Goal: Communication & Community: Answer question/provide support

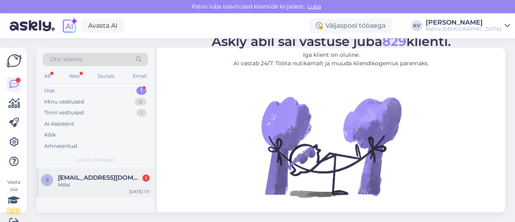
click at [110, 184] on div "Millal" at bounding box center [104, 184] width 92 height 7
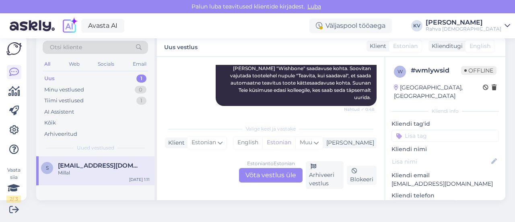
scroll to position [196, 0]
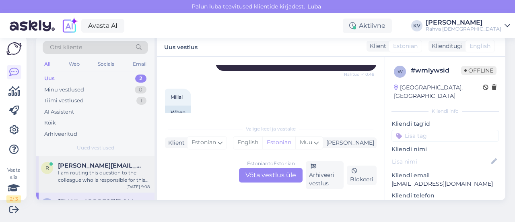
click at [127, 172] on div "I am routing this question to the colleague who is responsible for this topic. …" at bounding box center [104, 176] width 92 height 14
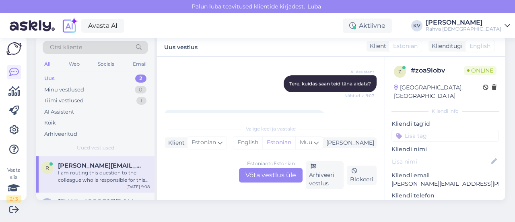
scroll to position [121, 0]
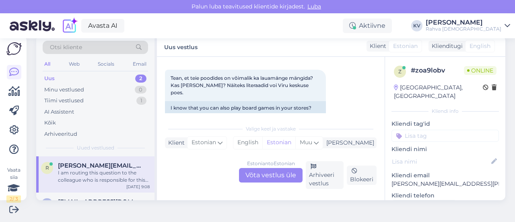
click at [265, 179] on div "Estonian to Estonian Võta vestlus üle" at bounding box center [271, 175] width 64 height 14
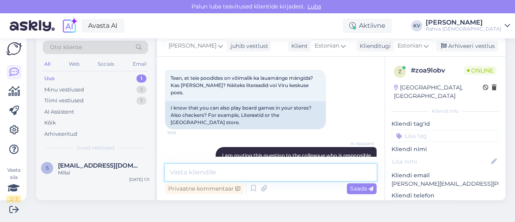
click at [252, 172] on textarea at bounding box center [270, 172] width 211 height 17
type textarea "K"
type textarea "P"
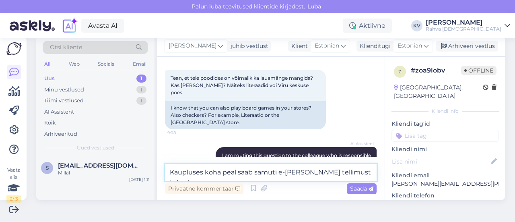
type textarea "Kaupluses koha peal saab samuti e-[PERSON_NAME] tellimust teha :)"
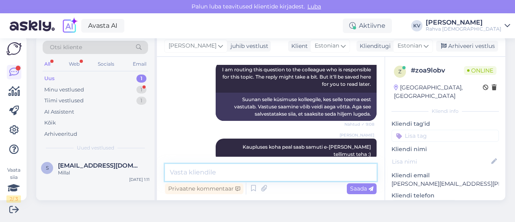
scroll to position [241, 0]
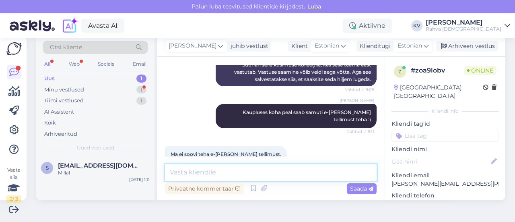
click at [245, 170] on textarea at bounding box center [270, 172] width 211 height 17
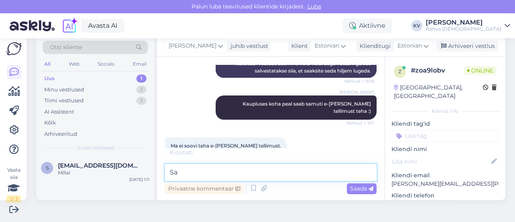
type textarea "S"
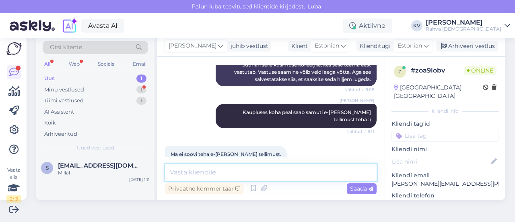
scroll to position [283, 0]
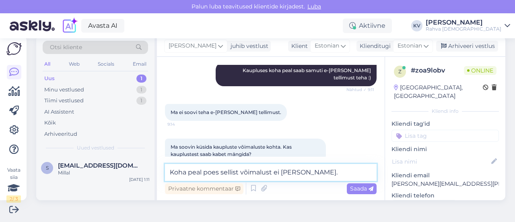
type textarea "Koha peal poes sellist võimalust ei [PERSON_NAME]."
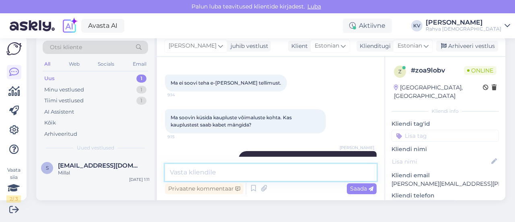
scroll to position [317, 0]
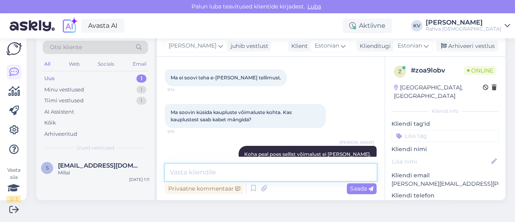
click at [255, 172] on textarea at bounding box center [270, 172] width 211 height 17
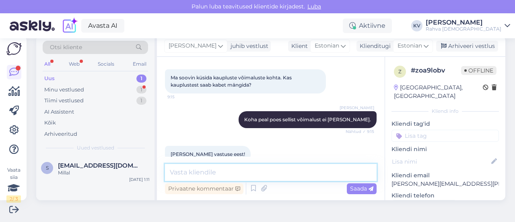
click at [201, 168] on textarea at bounding box center [270, 172] width 211 height 17
type textarea "Palun. Kaunist päeva!"
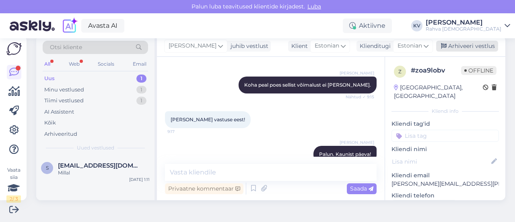
click at [464, 46] on div "Arhiveeri vestlus" at bounding box center [467, 46] width 62 height 11
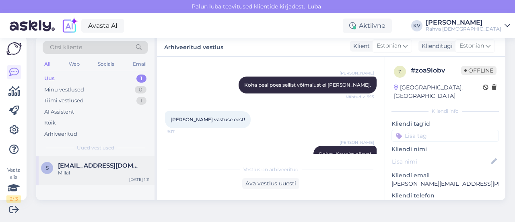
click at [90, 167] on span "[EMAIL_ADDRESS][DOMAIN_NAME]" at bounding box center [100, 165] width 84 height 7
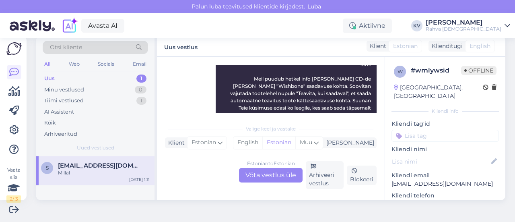
scroll to position [156, 0]
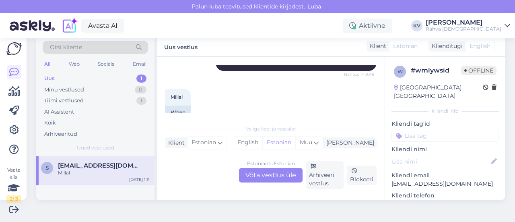
click at [253, 178] on div "Estonian to Estonian Võta vestlus üle" at bounding box center [271, 175] width 64 height 14
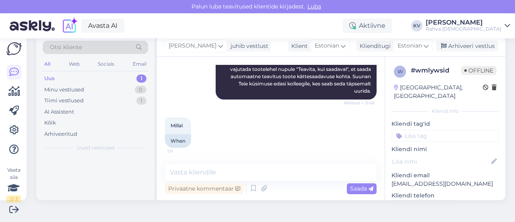
scroll to position [152, 0]
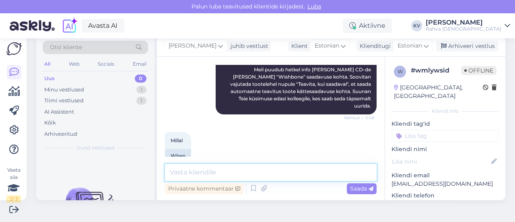
click at [216, 164] on textarea at bounding box center [270, 172] width 211 height 17
drag, startPoint x: 252, startPoint y: 170, endPoint x: 160, endPoint y: 171, distance: 92.1
click at [160, 171] on div "Vestlus algas [DATE] Tere, millal tulevad [PERSON_NAME] cd jälle müüki? [PERSON…" at bounding box center [271, 128] width 228 height 143
paste textarea "Väga kahju, kuid [PERSON_NAME] hetkel juurde tulemas ei ole. Loodame, et saame …"
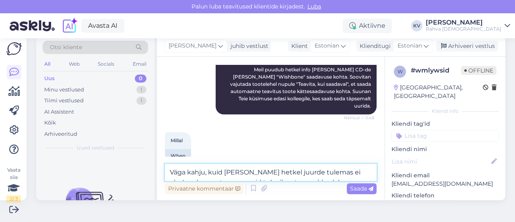
scroll to position [162, 0]
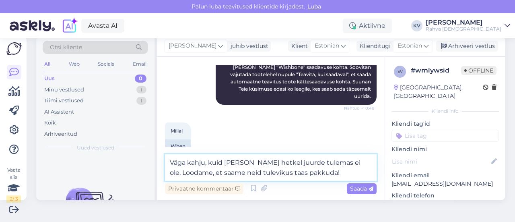
drag, startPoint x: 222, startPoint y: 162, endPoint x: 171, endPoint y: 162, distance: 50.7
click at [171, 162] on textarea "Väga kahju, kuid [PERSON_NAME] hetkel juurde tulemas ei ole. Loodame, et saame …" at bounding box center [270, 167] width 211 height 27
type textarea "Kahjuks [PERSON_NAME] hetkel juurde tulemas ei ole. Loodame, et saame neid tule…"
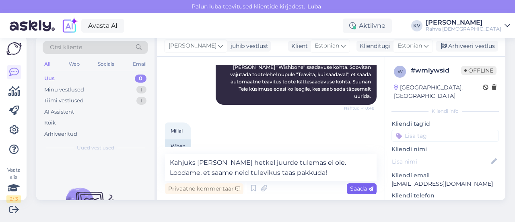
click at [350, 189] on span "Saada" at bounding box center [361, 188] width 23 height 7
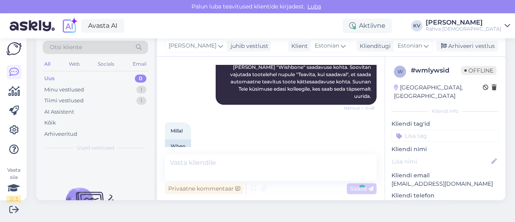
scroll to position [194, 0]
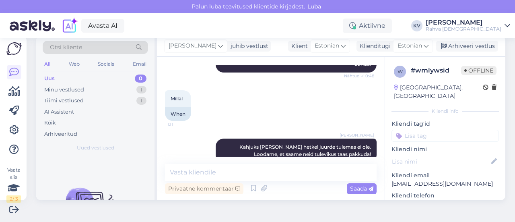
click at [408, 129] on input at bounding box center [444, 135] width 107 height 12
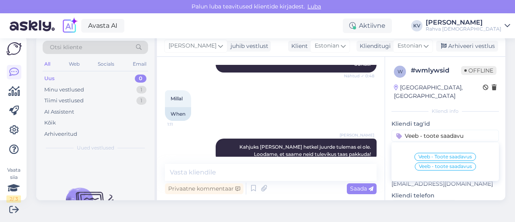
type input "Veeb - toote saadavus"
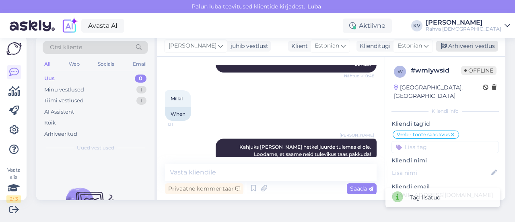
click at [449, 47] on div "Arhiveeri vestlus" at bounding box center [467, 46] width 62 height 11
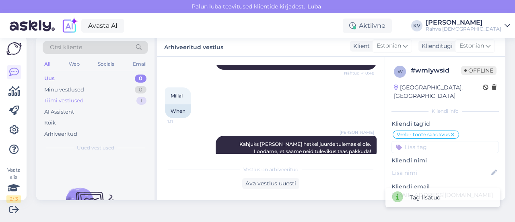
click at [93, 100] on div "Tiimi vestlused 1" at bounding box center [95, 100] width 105 height 11
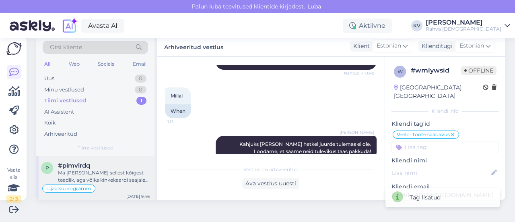
click at [103, 179] on div "Ma [PERSON_NAME] sellest kõigest teadlik, aga võiks kinkekaardi saajale saadetu…" at bounding box center [104, 176] width 92 height 14
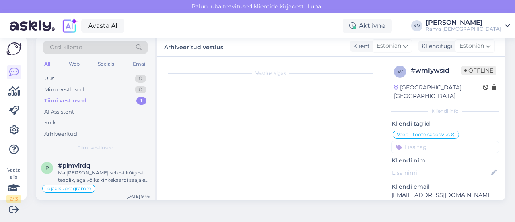
scroll to position [274, 0]
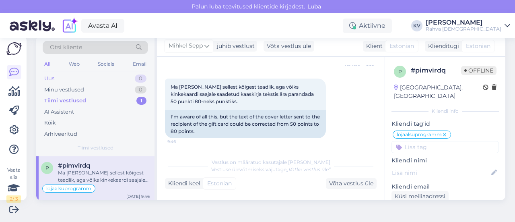
click at [62, 77] on div "Uus 0" at bounding box center [95, 78] width 105 height 11
